Goal: Navigation & Orientation: Find specific page/section

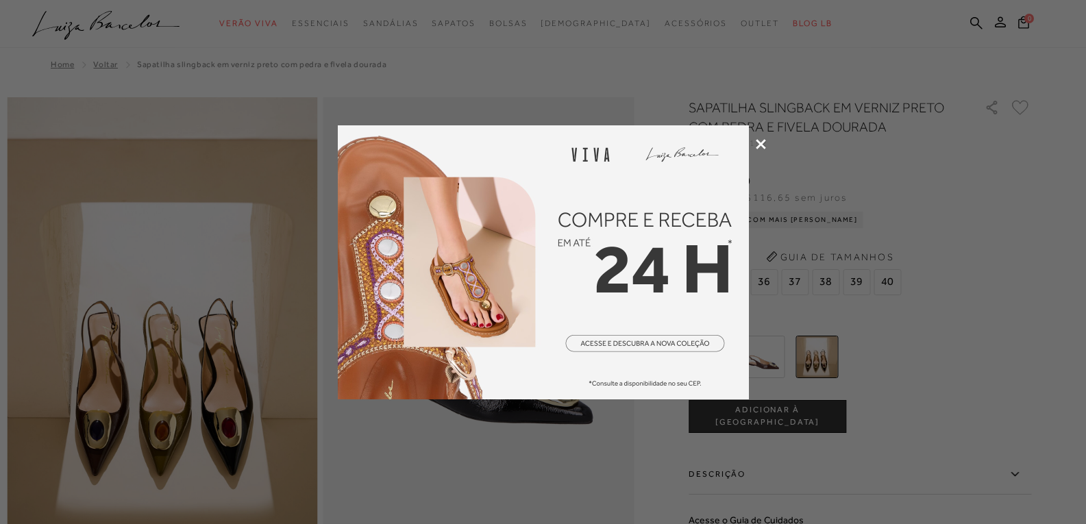
click at [213, 361] on div at bounding box center [543, 262] width 1086 height 524
click at [608, 467] on div at bounding box center [543, 262] width 1086 height 524
click at [763, 147] on icon at bounding box center [761, 144] width 10 height 10
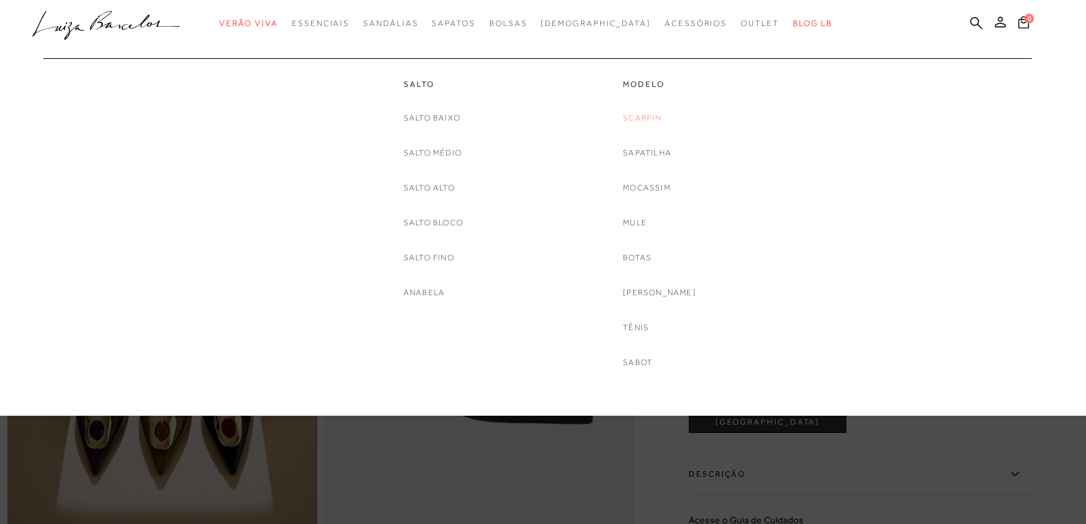
click at [656, 119] on link "Scarpin" at bounding box center [642, 118] width 38 height 14
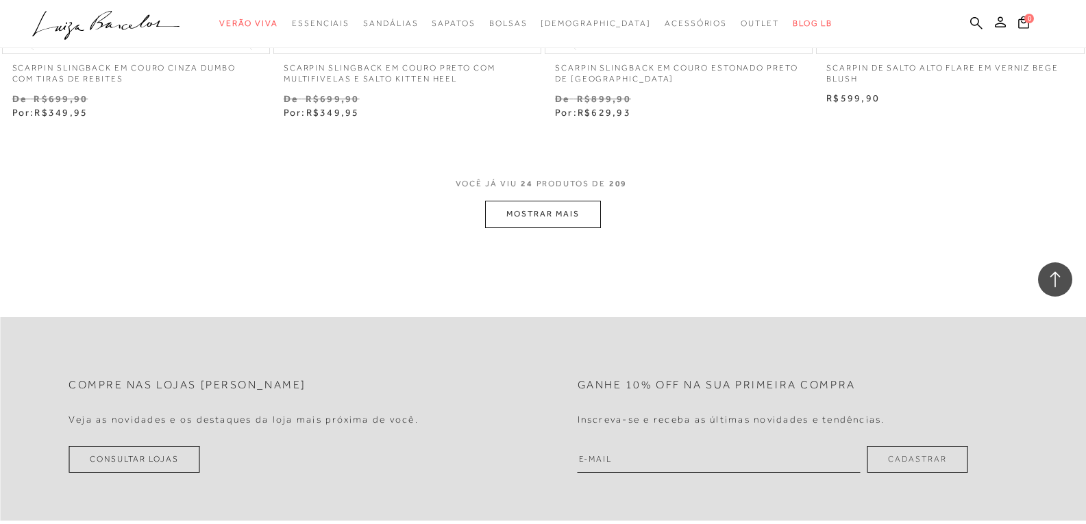
scroll to position [2878, 0]
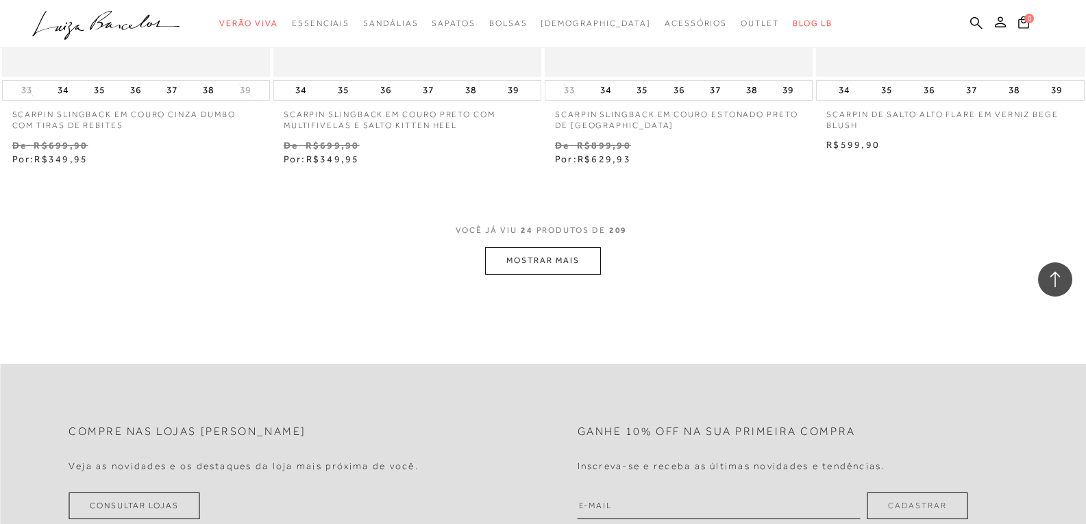
click at [541, 264] on button "MOSTRAR MAIS" at bounding box center [542, 260] width 115 height 27
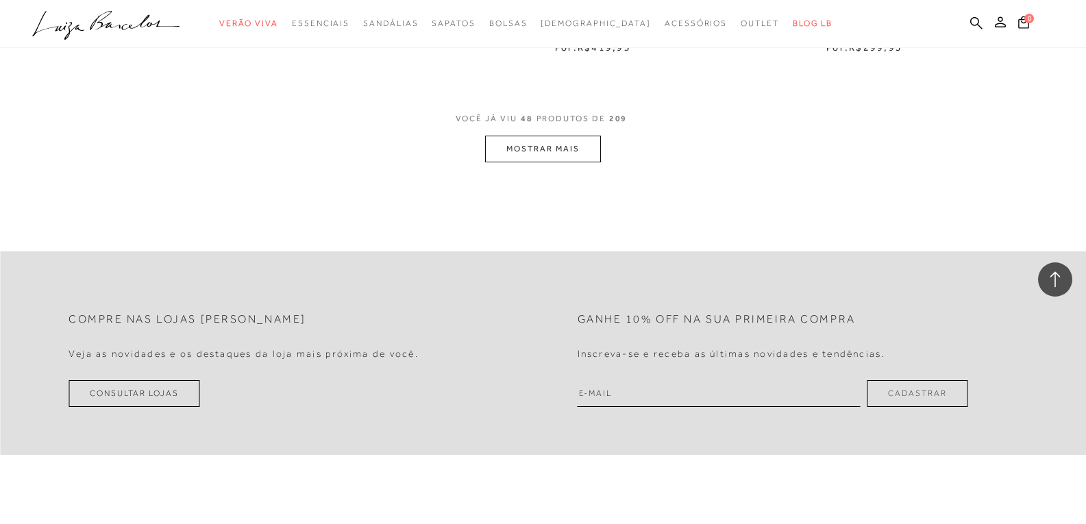
scroll to position [6030, 0]
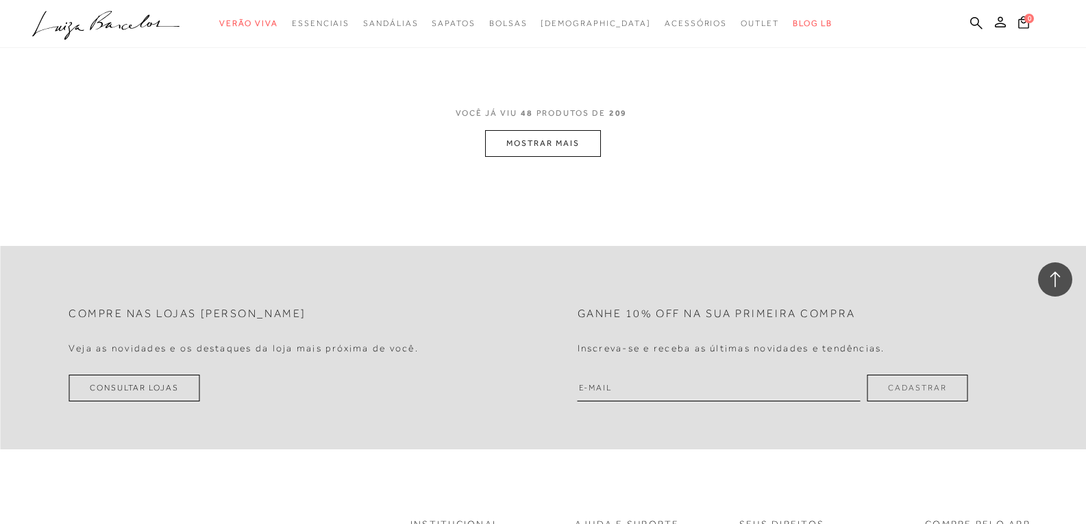
click at [539, 140] on button "MOSTRAR MAIS" at bounding box center [542, 143] width 115 height 27
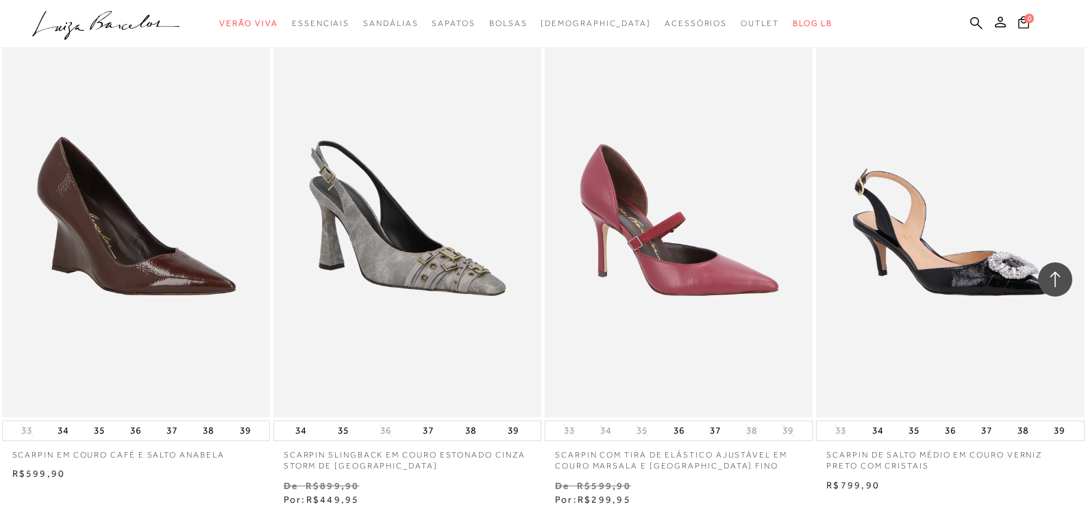
scroll to position [8976, 0]
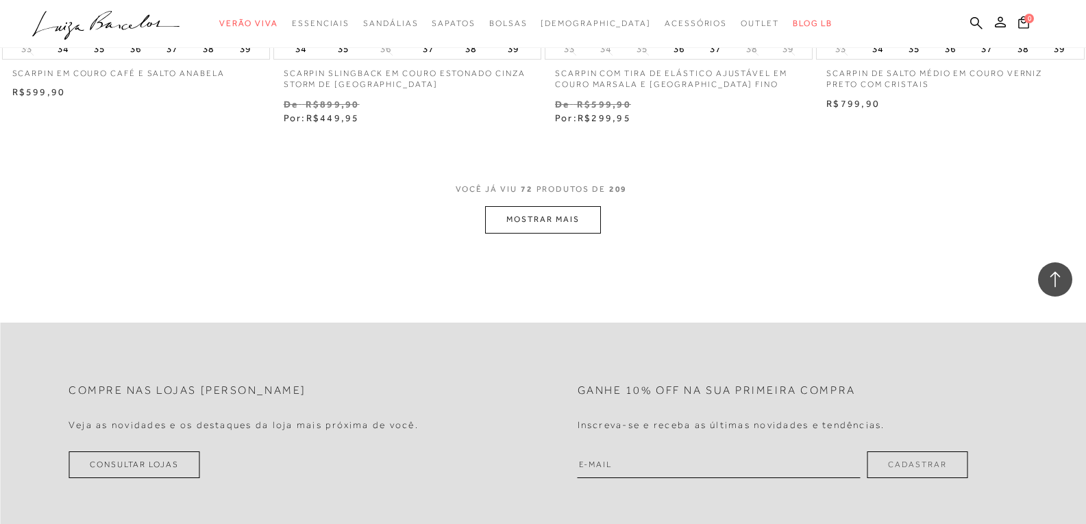
click at [547, 219] on button "MOSTRAR MAIS" at bounding box center [542, 219] width 115 height 27
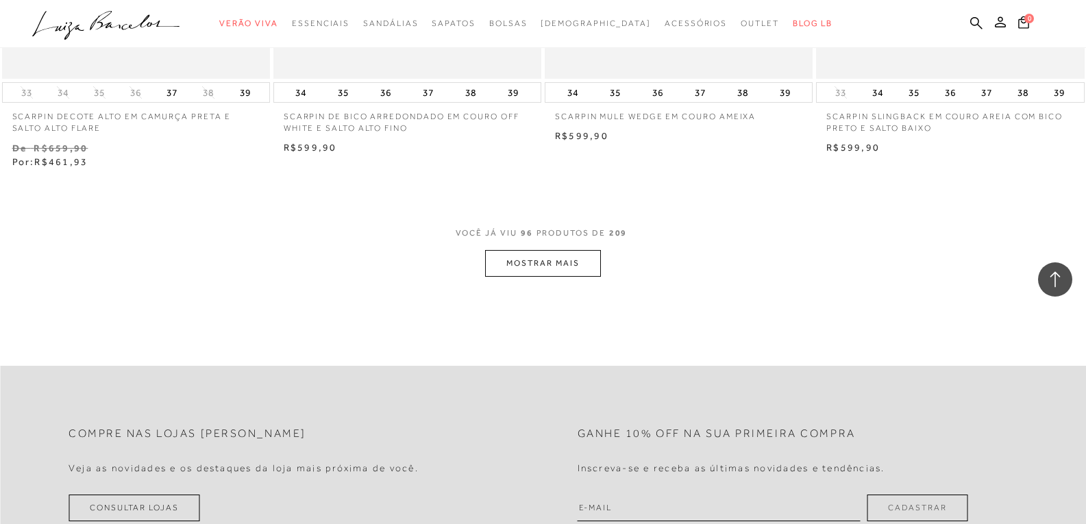
scroll to position [11991, 0]
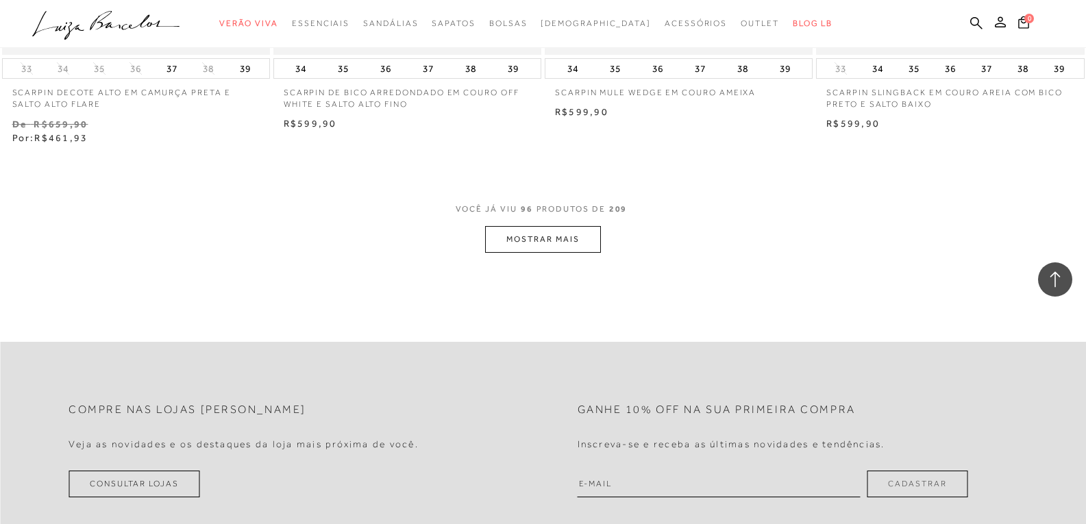
click at [537, 241] on button "MOSTRAR MAIS" at bounding box center [542, 239] width 115 height 27
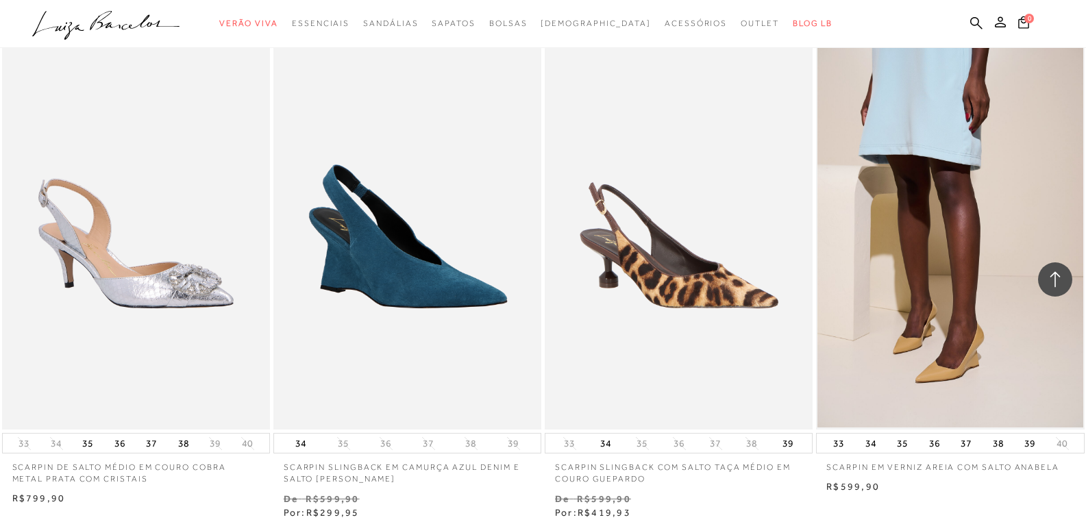
scroll to position [14937, 0]
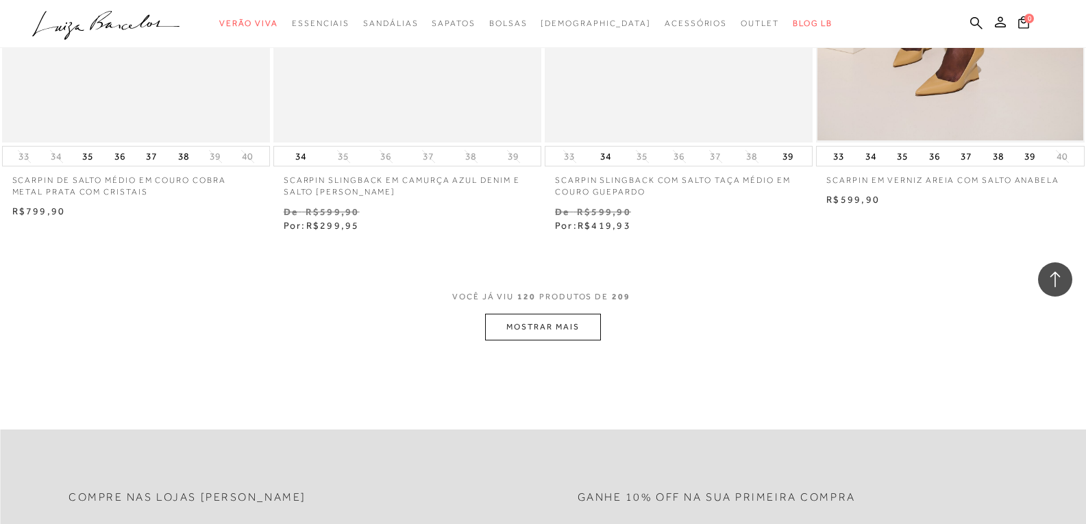
click at [528, 325] on button "MOSTRAR MAIS" at bounding box center [542, 327] width 115 height 27
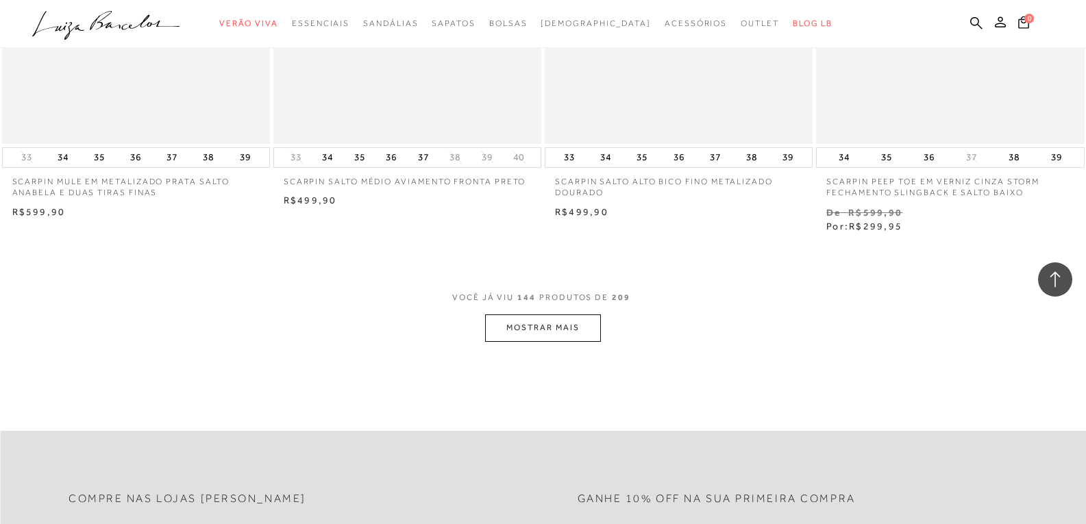
scroll to position [18158, 0]
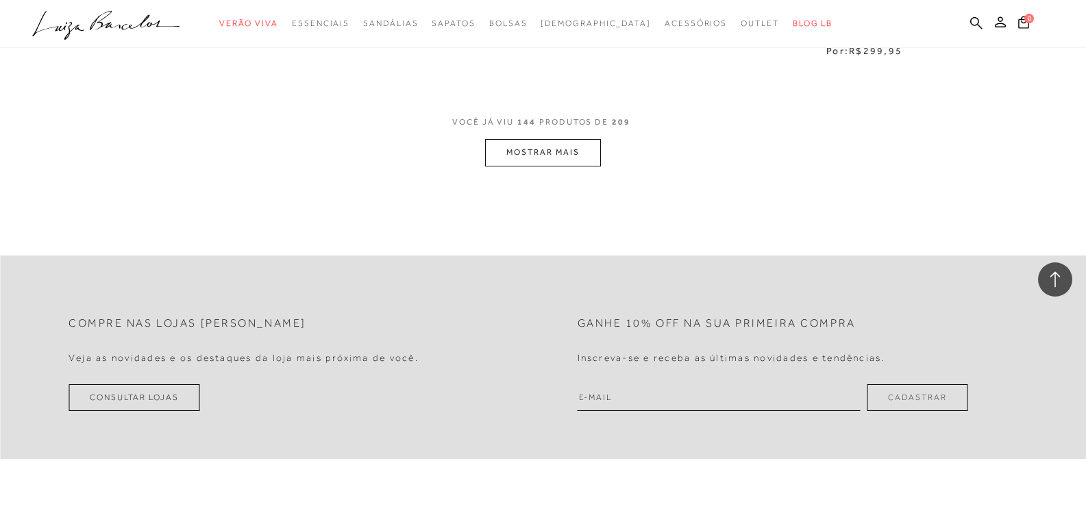
click at [543, 156] on button "MOSTRAR MAIS" at bounding box center [542, 152] width 115 height 27
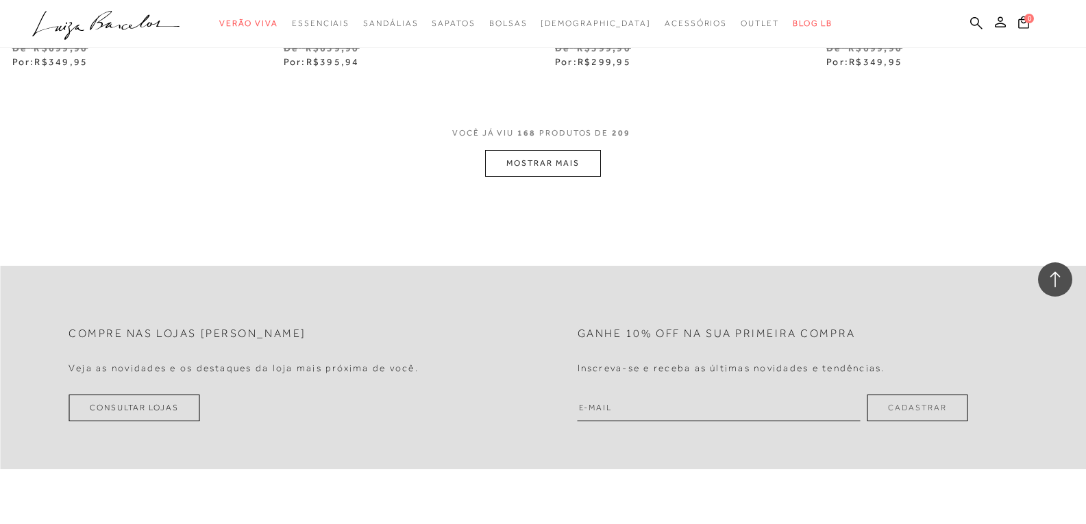
scroll to position [21159, 0]
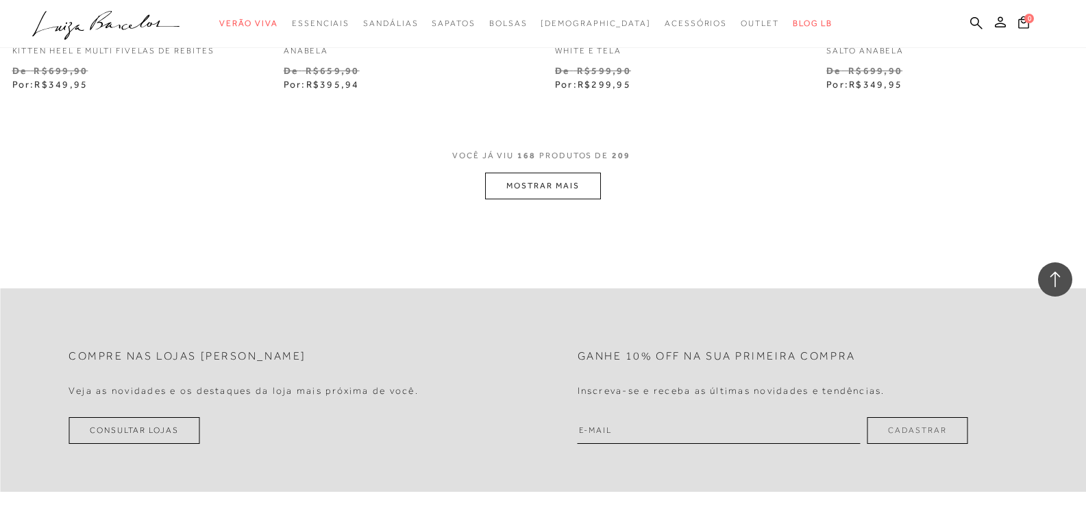
click at [554, 188] on button "MOSTRAR MAIS" at bounding box center [542, 186] width 115 height 27
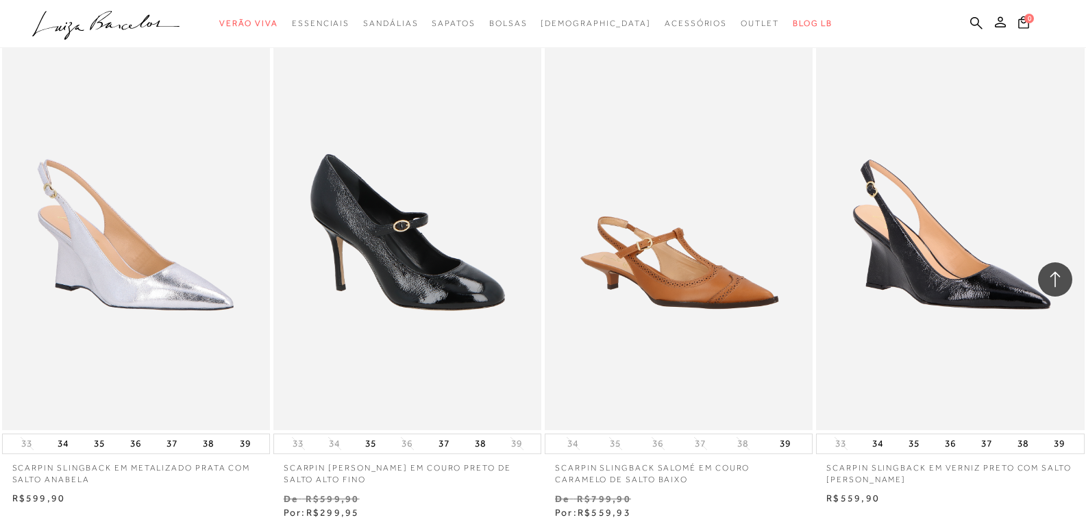
scroll to position [19212, 0]
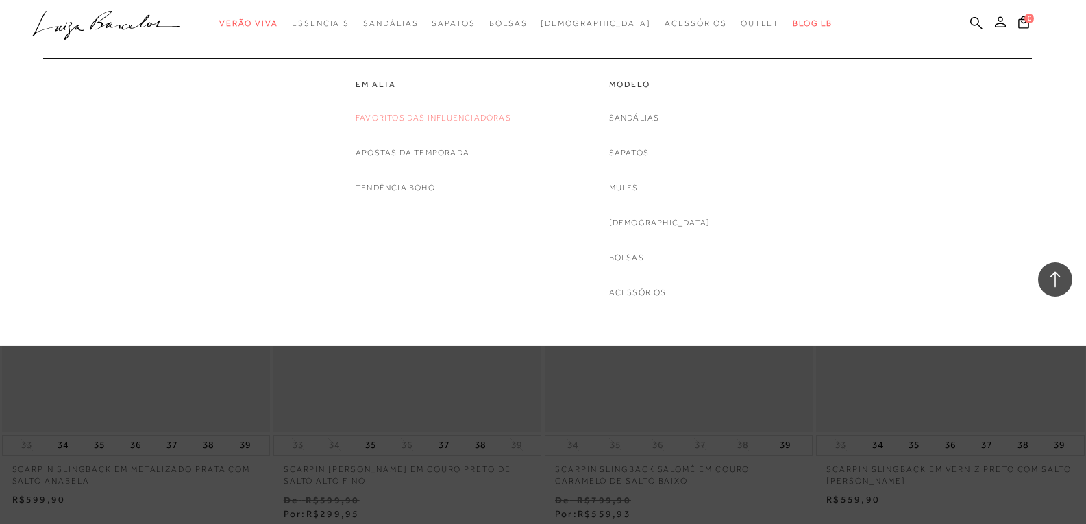
click at [382, 117] on link "Favoritos das Influenciadoras" at bounding box center [434, 118] width 156 height 14
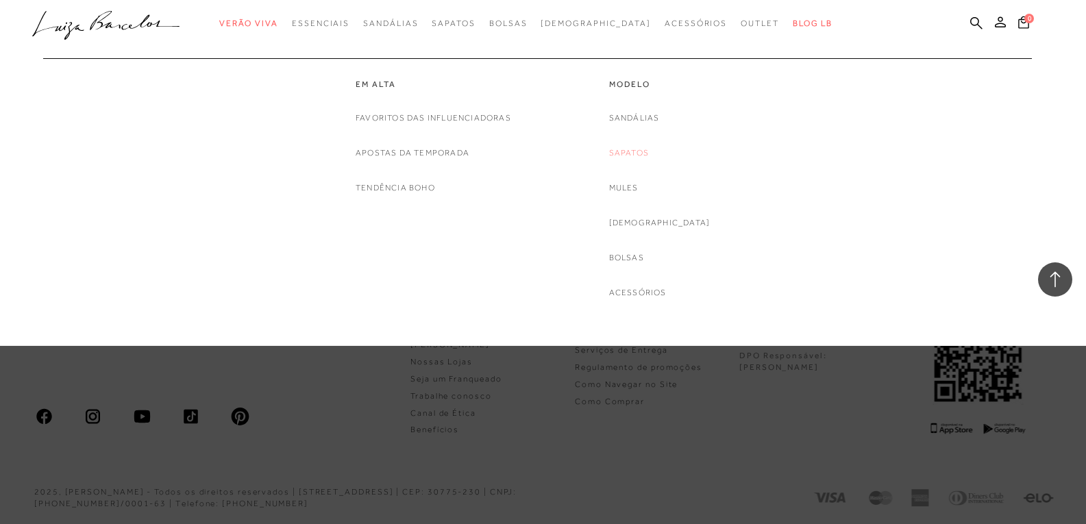
click at [644, 152] on link "Sapatos" at bounding box center [629, 153] width 40 height 14
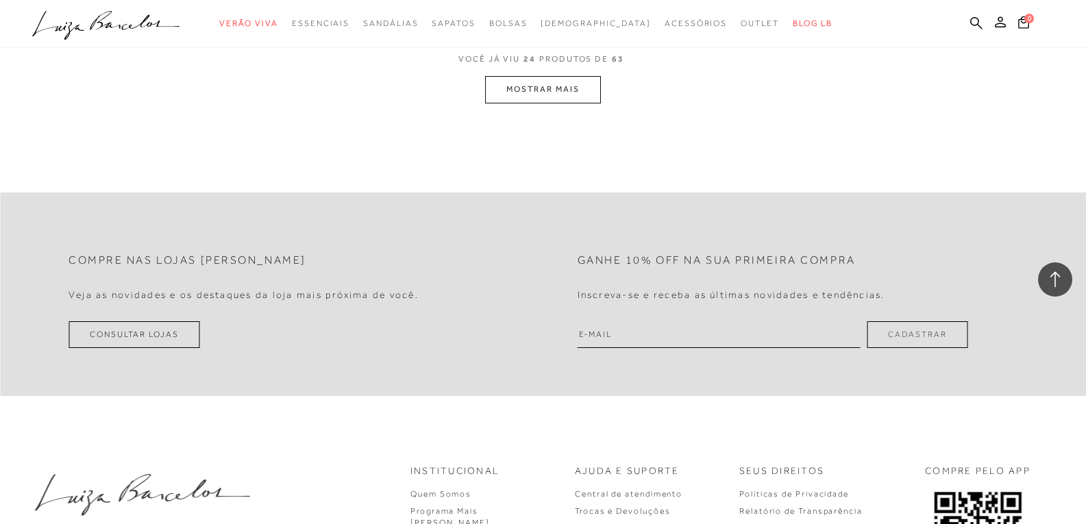
scroll to position [3007, 0]
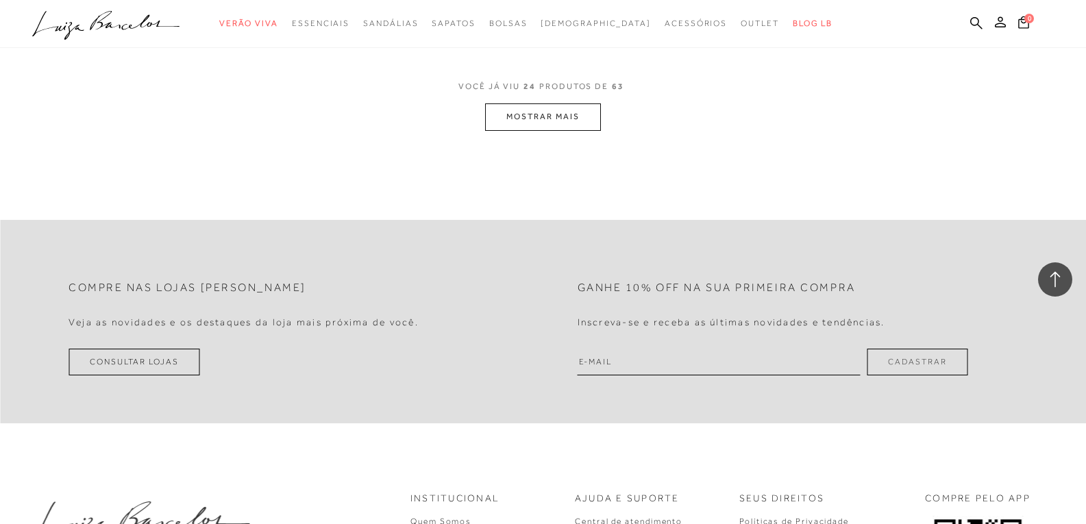
click at [552, 119] on button "MOSTRAR MAIS" at bounding box center [542, 116] width 115 height 27
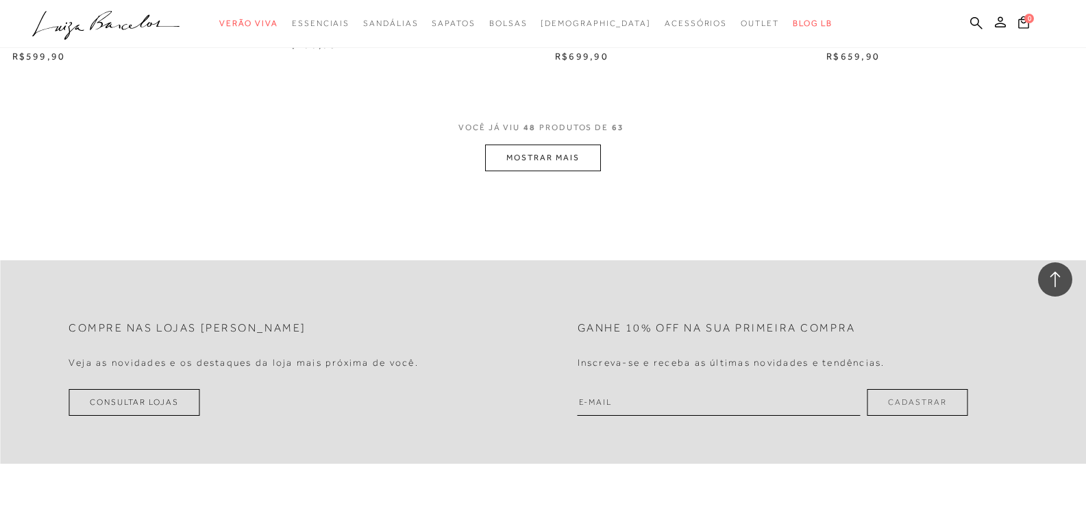
scroll to position [5954, 0]
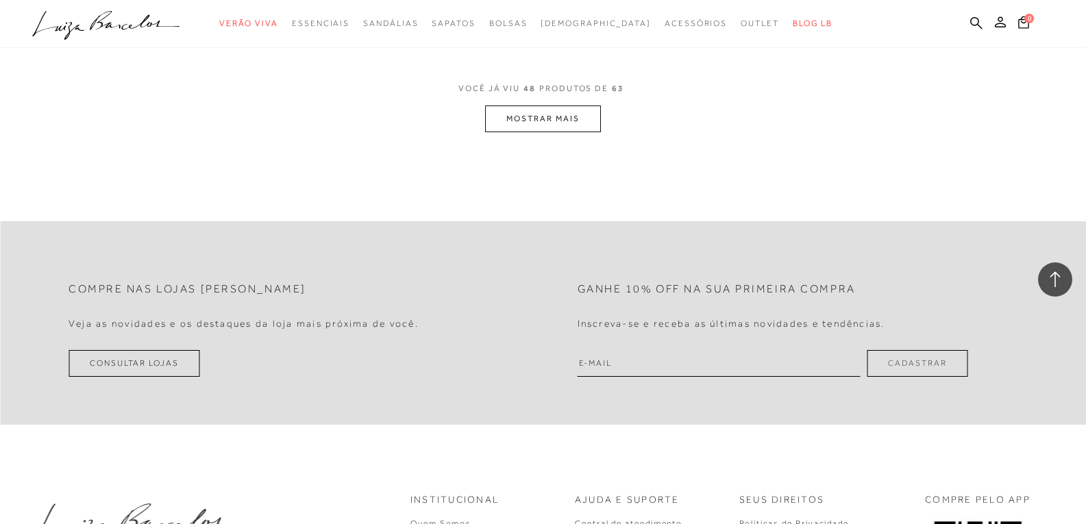
click at [531, 114] on button "MOSTRAR MAIS" at bounding box center [542, 119] width 115 height 27
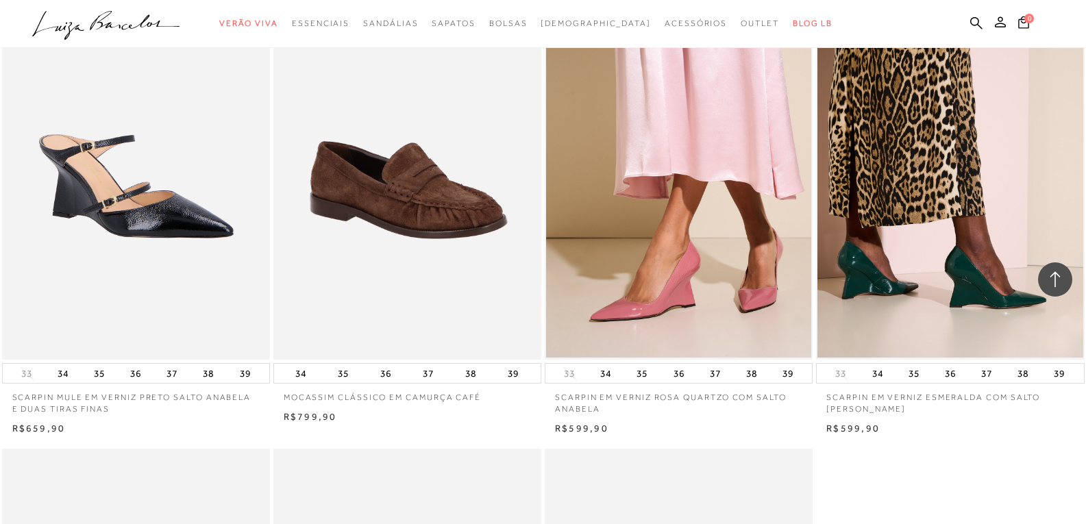
scroll to position [7050, 0]
